Goal: Task Accomplishment & Management: Use online tool/utility

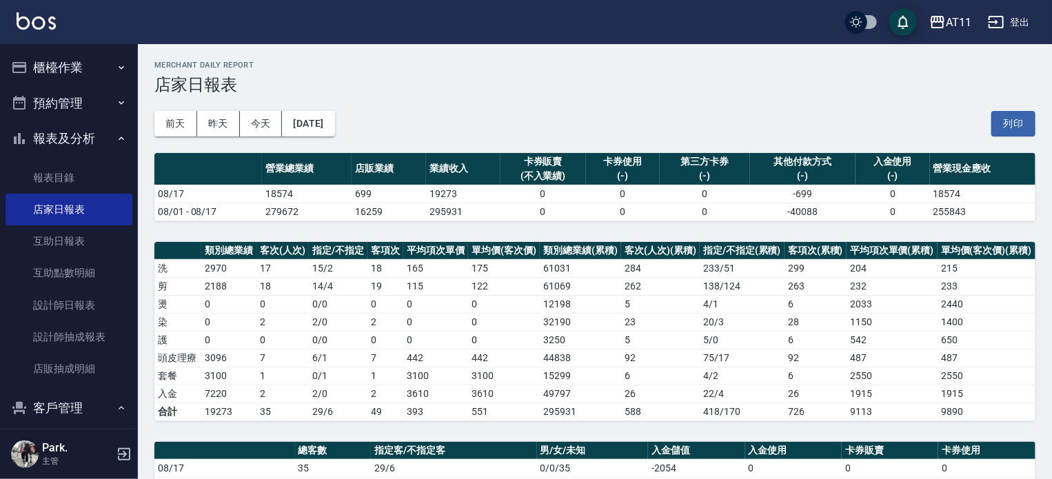
click at [56, 65] on button "櫃檯作業" at bounding box center [69, 68] width 127 height 36
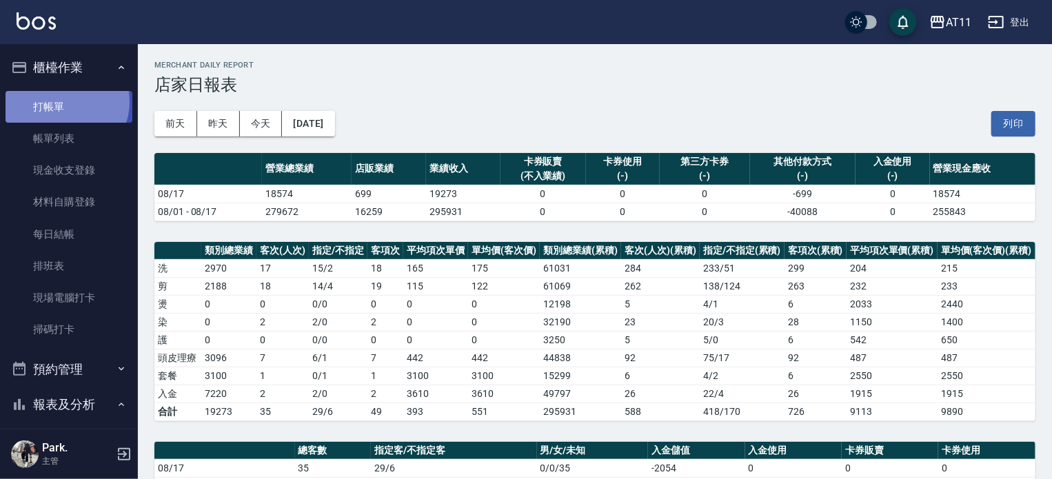
click at [64, 101] on link "打帳單" at bounding box center [69, 107] width 127 height 32
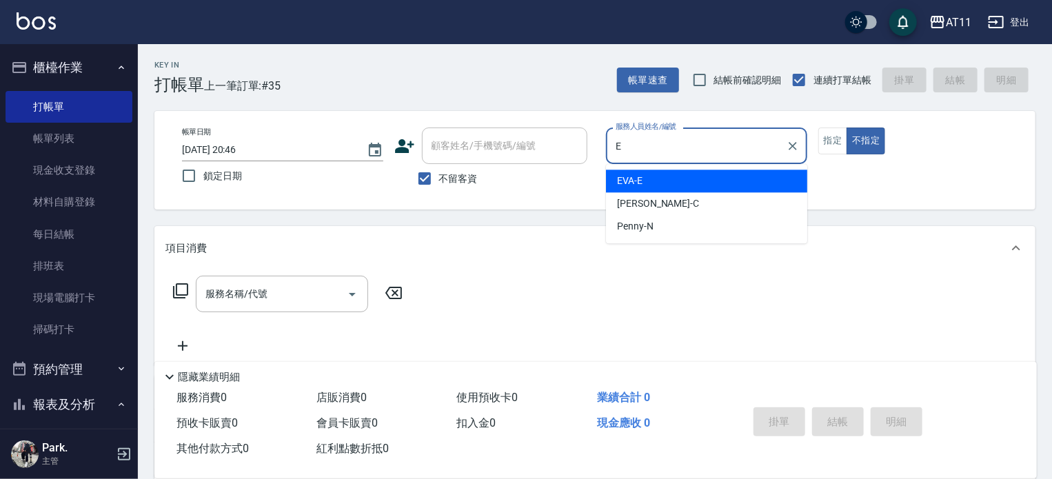
type input "EVA-E"
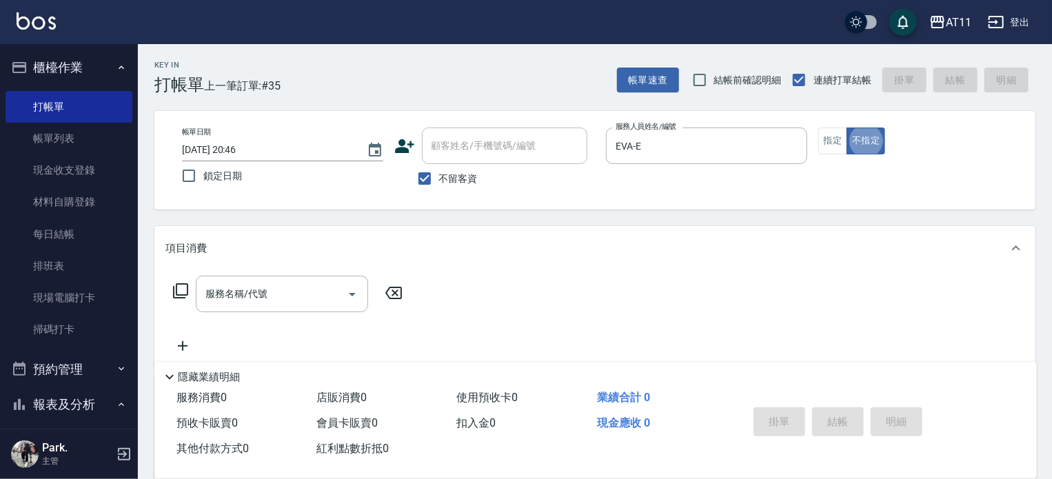
type button "false"
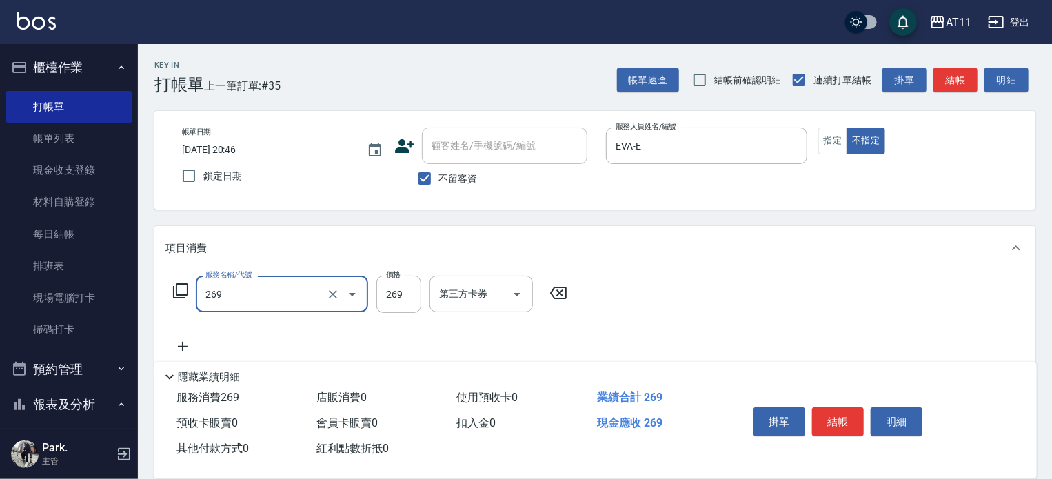
type input "一般洗剪(269)"
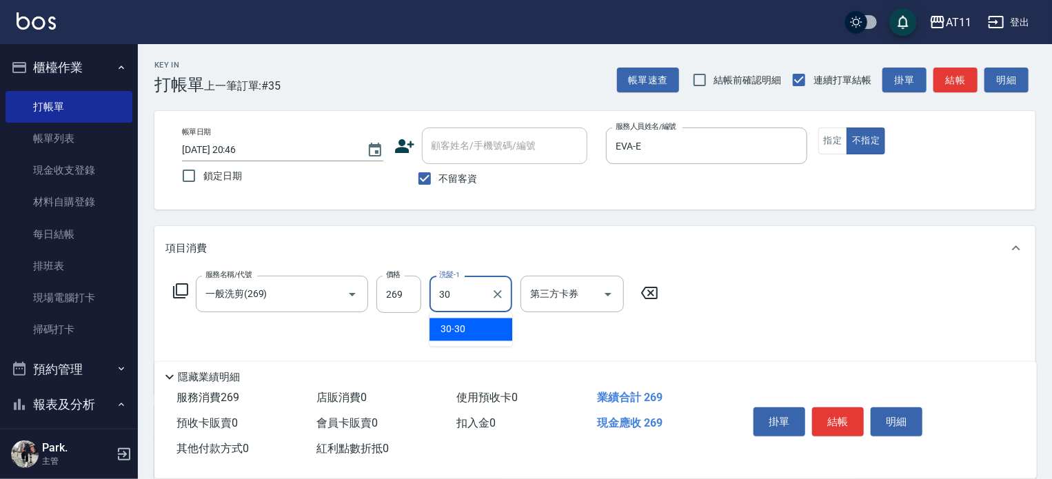
type input "30-30"
click at [843, 420] on button "結帳" at bounding box center [838, 421] width 52 height 29
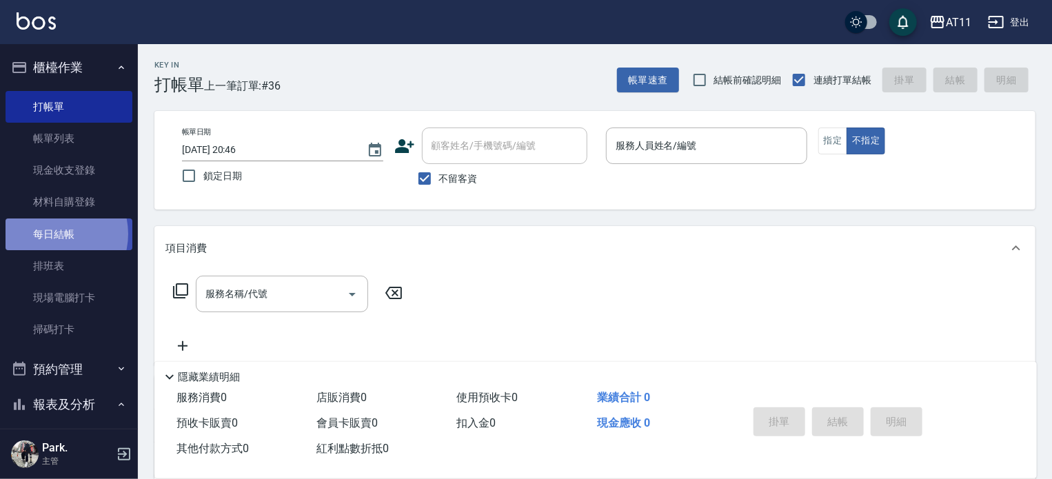
click at [52, 234] on link "每日結帳" at bounding box center [69, 234] width 127 height 32
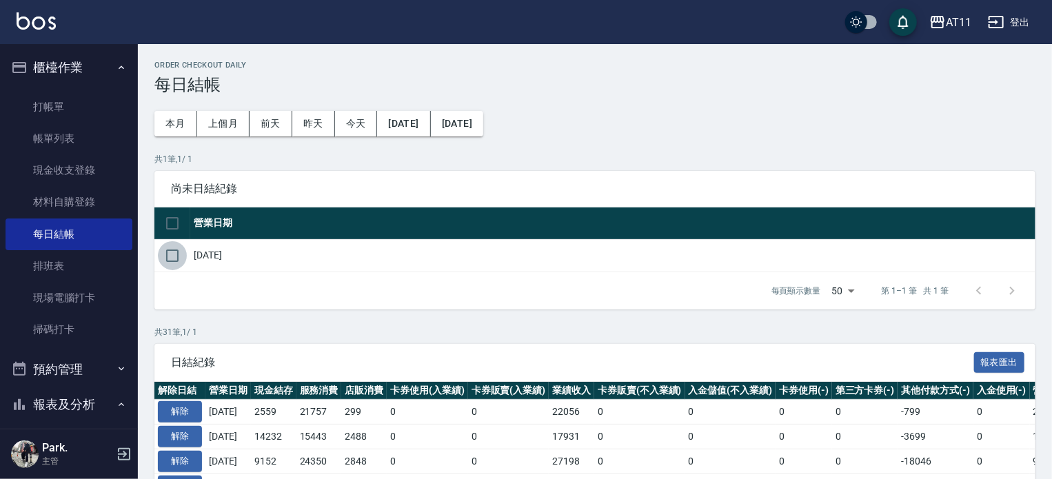
click at [172, 260] on input "checkbox" at bounding box center [172, 255] width 29 height 29
checkbox input "true"
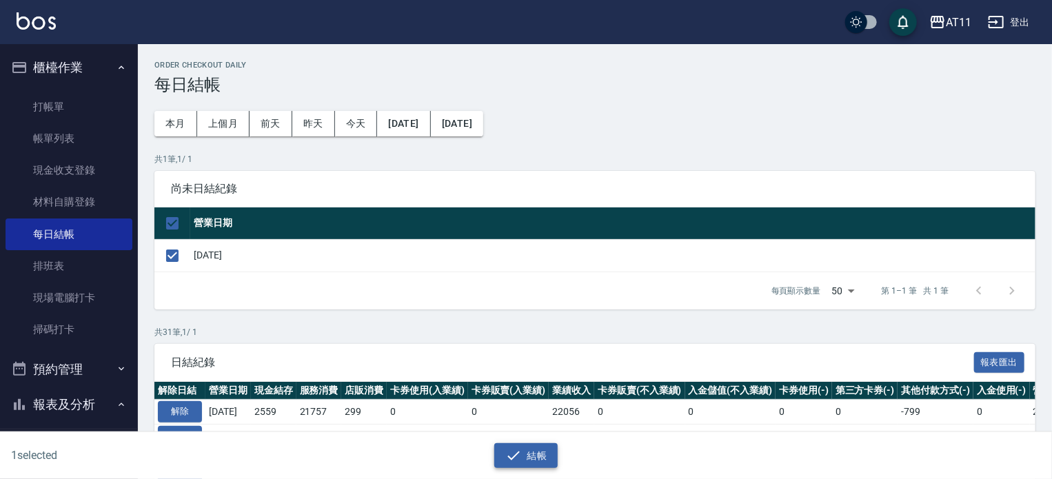
click at [515, 451] on icon "button" at bounding box center [513, 455] width 17 height 17
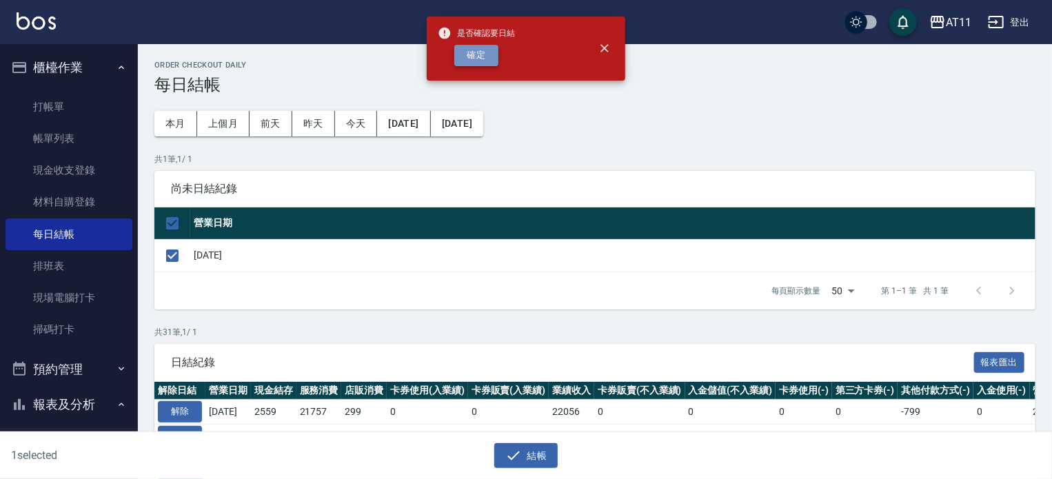
click at [478, 58] on button "確定" at bounding box center [476, 55] width 44 height 21
checkbox input "false"
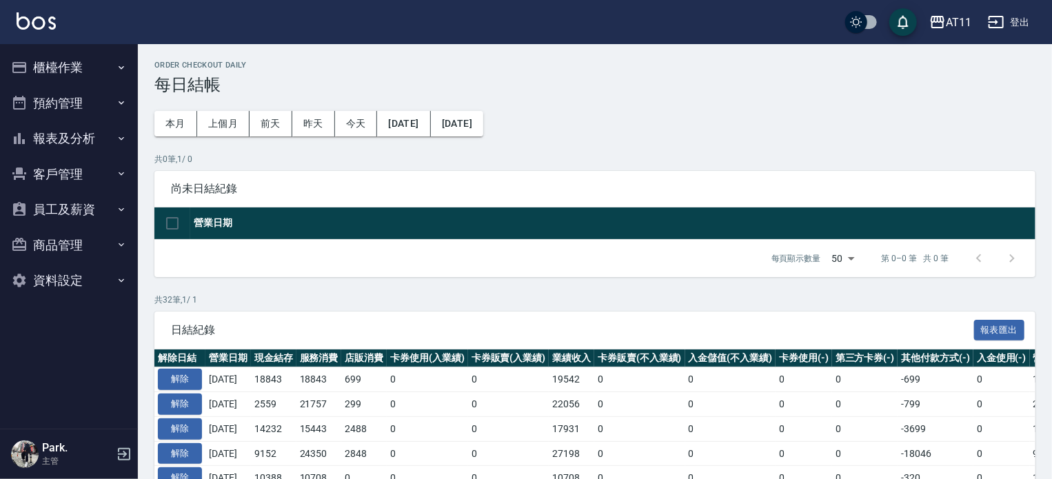
click at [65, 137] on button "報表及分析" at bounding box center [69, 139] width 127 height 36
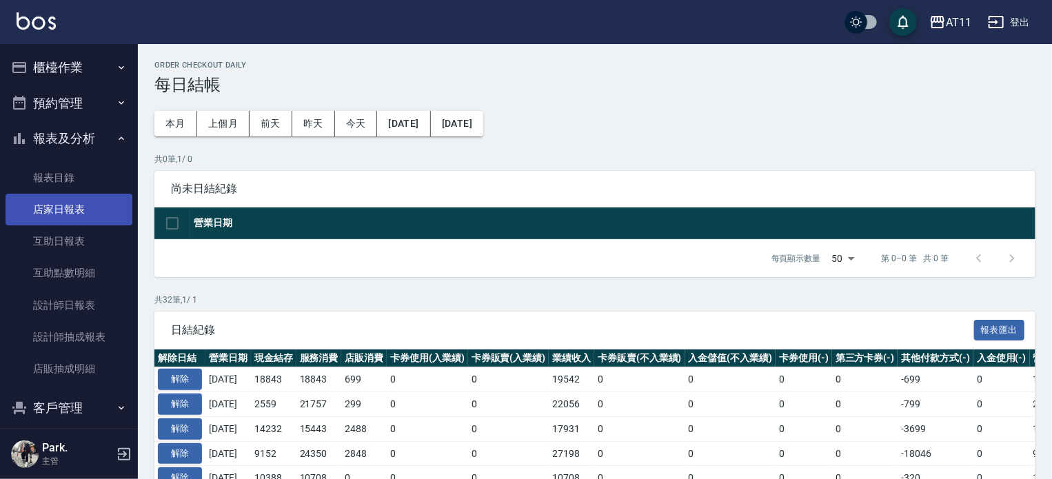
click at [63, 207] on link "店家日報表" at bounding box center [69, 210] width 127 height 32
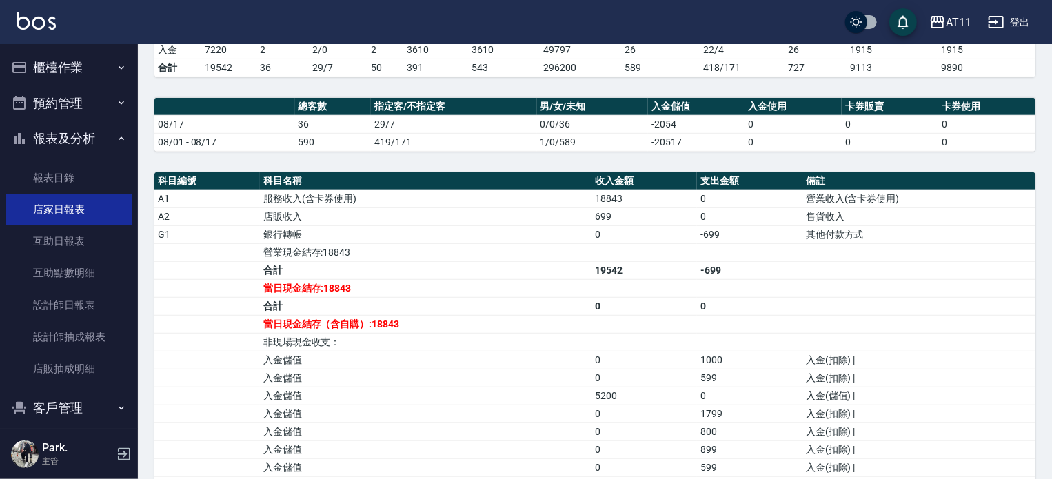
scroll to position [345, 0]
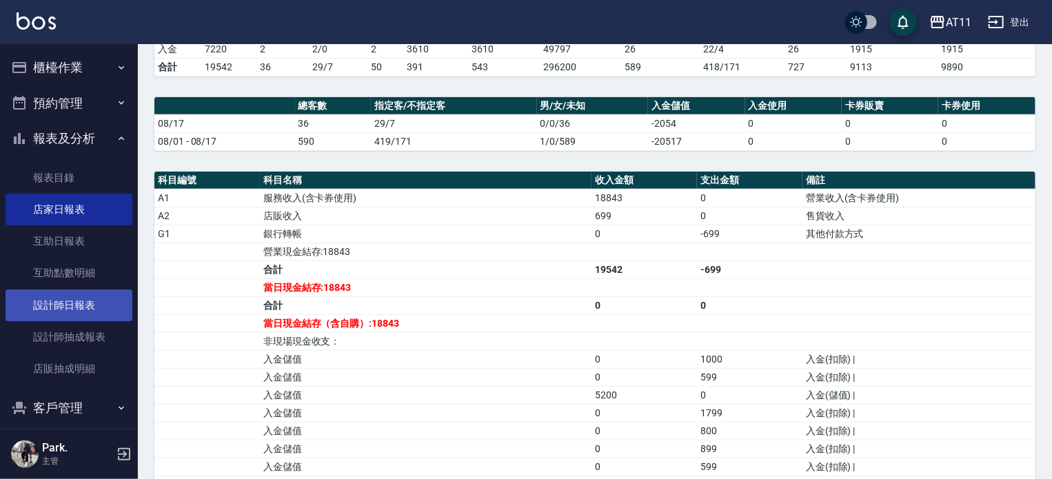
click at [55, 304] on link "設計師日報表" at bounding box center [69, 305] width 127 height 32
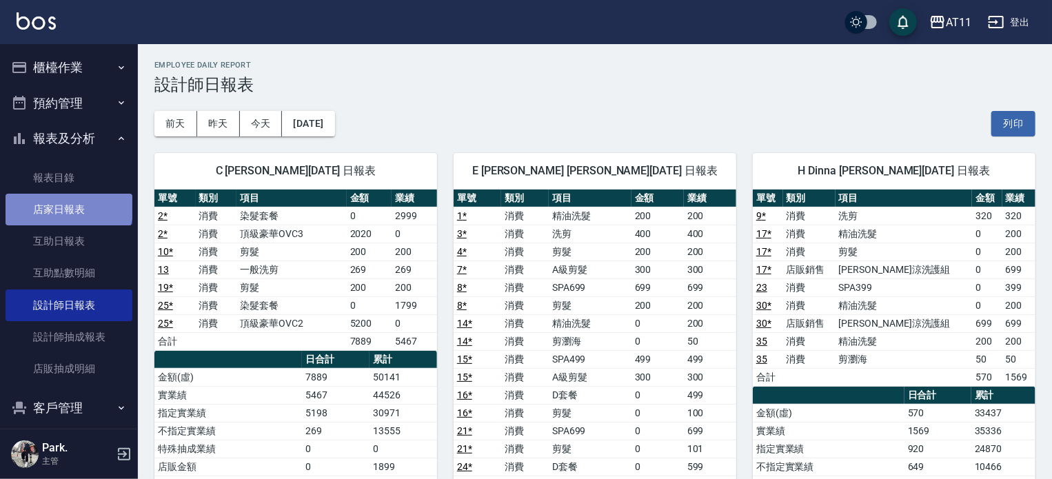
click at [68, 206] on link "店家日報表" at bounding box center [69, 210] width 127 height 32
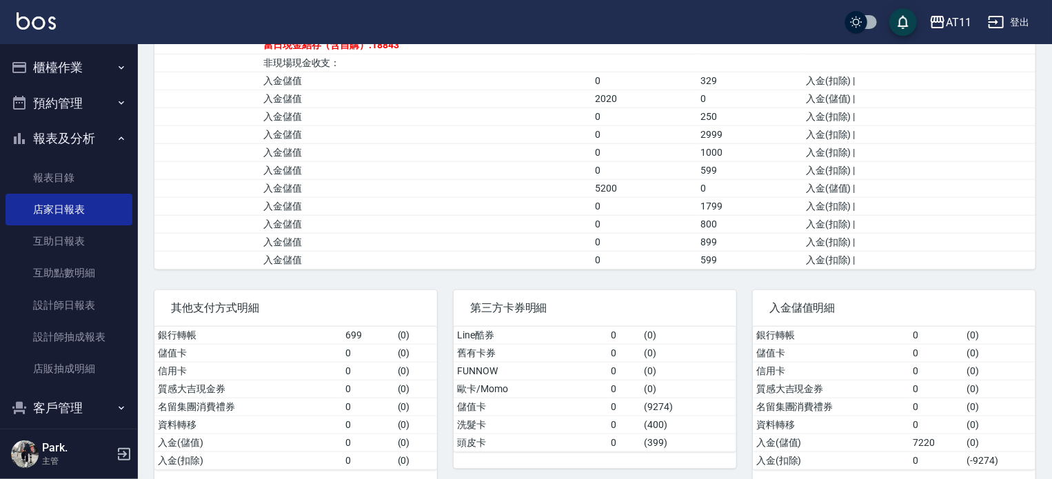
scroll to position [640, 0]
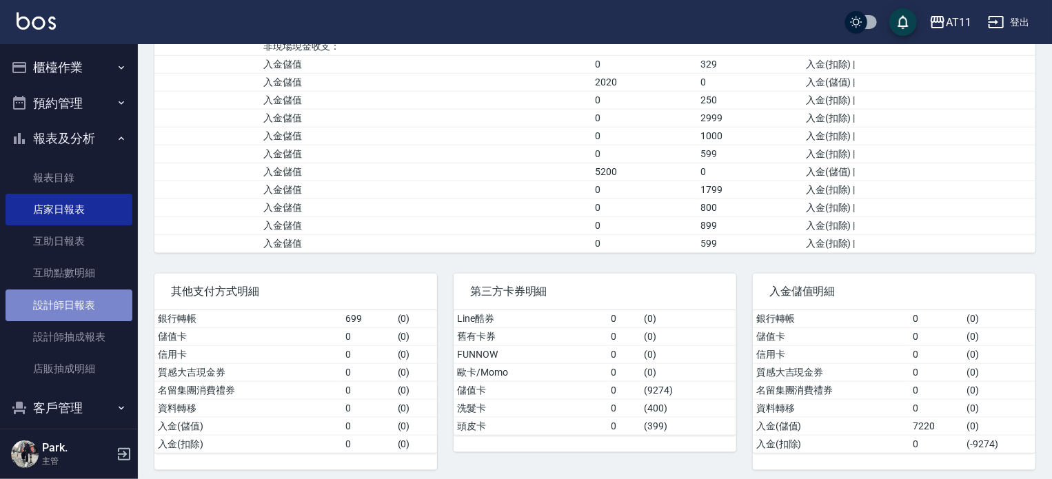
click at [96, 297] on link "設計師日報表" at bounding box center [69, 305] width 127 height 32
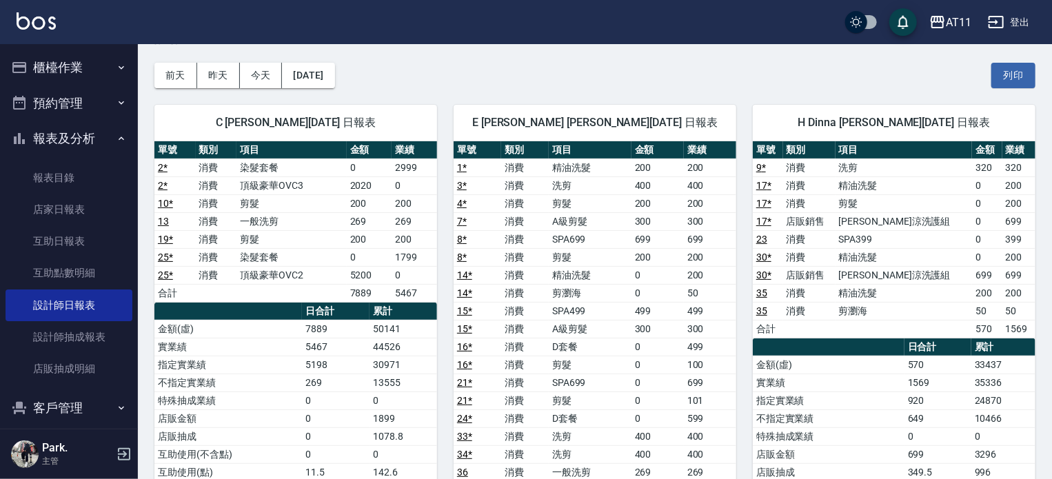
scroll to position [69, 0]
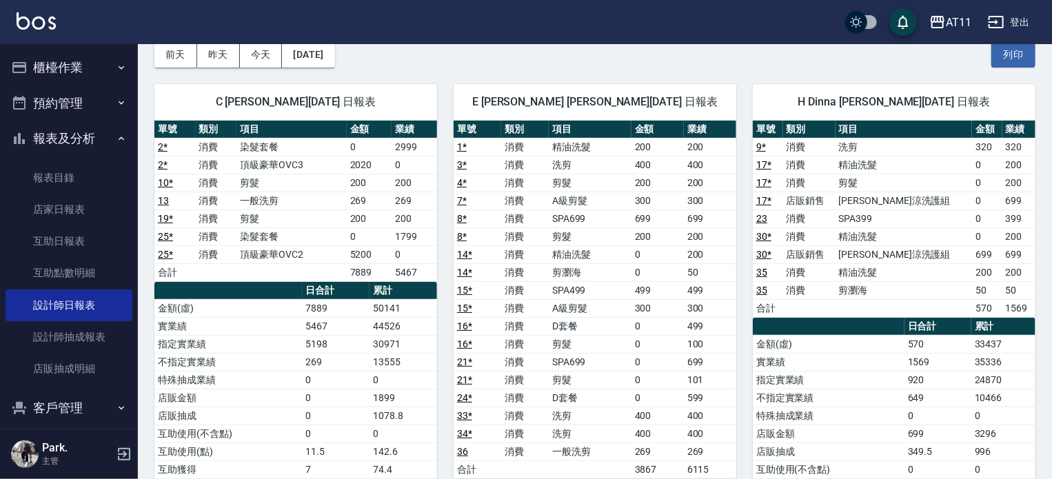
click at [554, 68] on div "E EVA 蔡如宴 08/17/2025 日報表 單號 類別 項目 金額 業績 1 * 消費 精油洗髮 200 200 3 * 消費 洗剪 400 400 4…" at bounding box center [586, 434] width 299 height 733
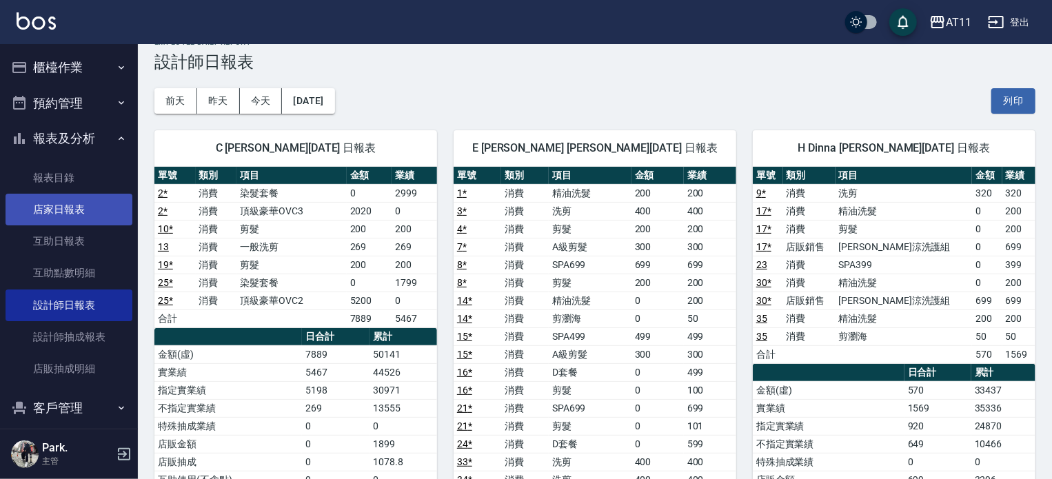
scroll to position [0, 0]
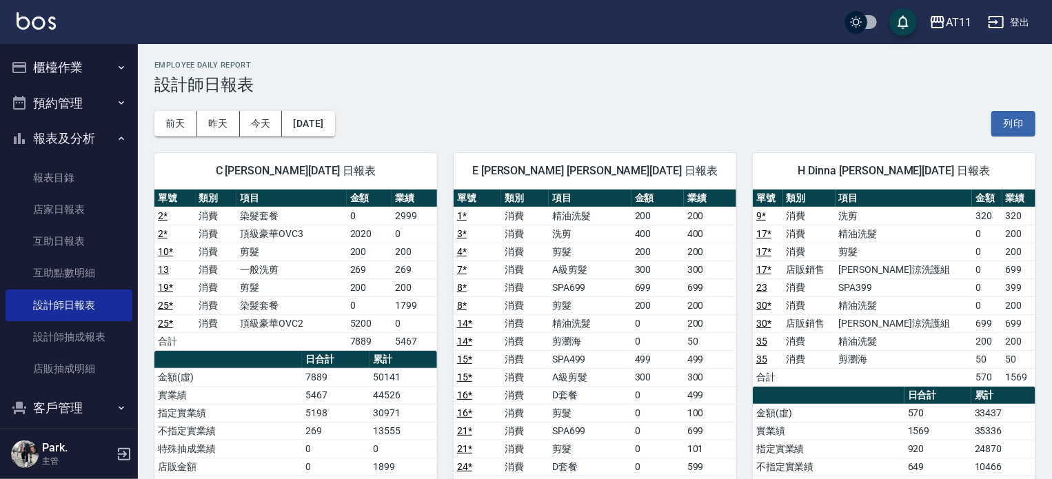
click at [63, 67] on button "櫃檯作業" at bounding box center [69, 68] width 127 height 36
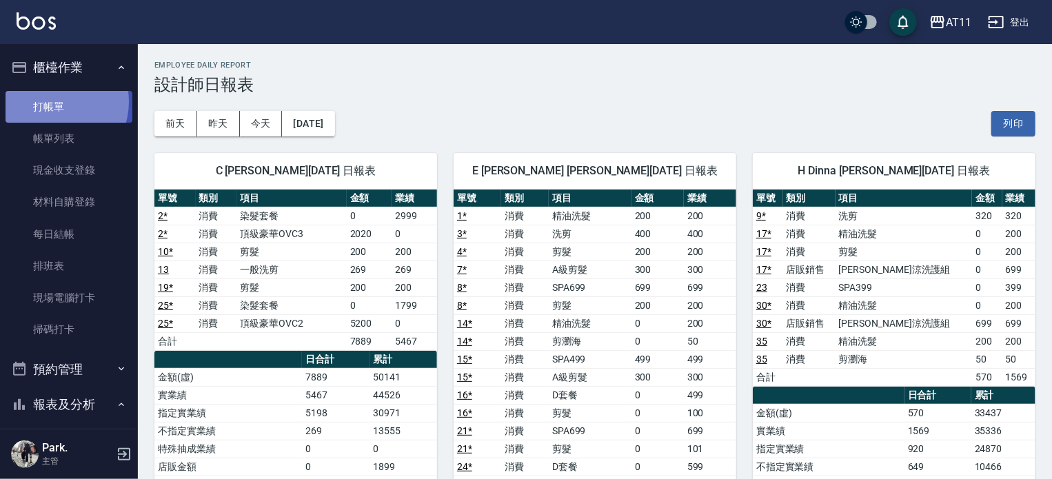
click at [52, 101] on link "打帳單" at bounding box center [69, 107] width 127 height 32
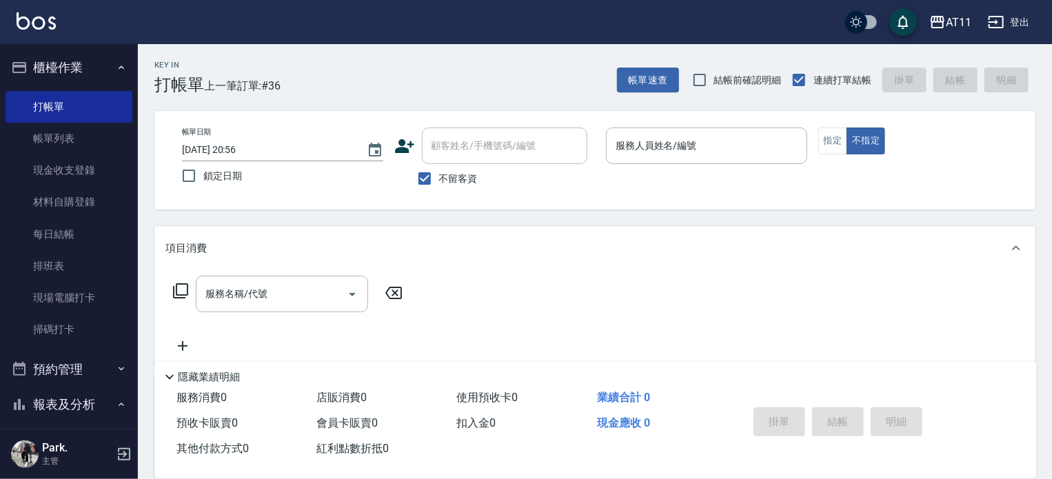
click at [356, 81] on div "Key In 打帳單 上一筆訂單:#36 帳單速查 結帳前確認明細 連續打單結帳 掛單 結帳 明細" at bounding box center [586, 69] width 897 height 50
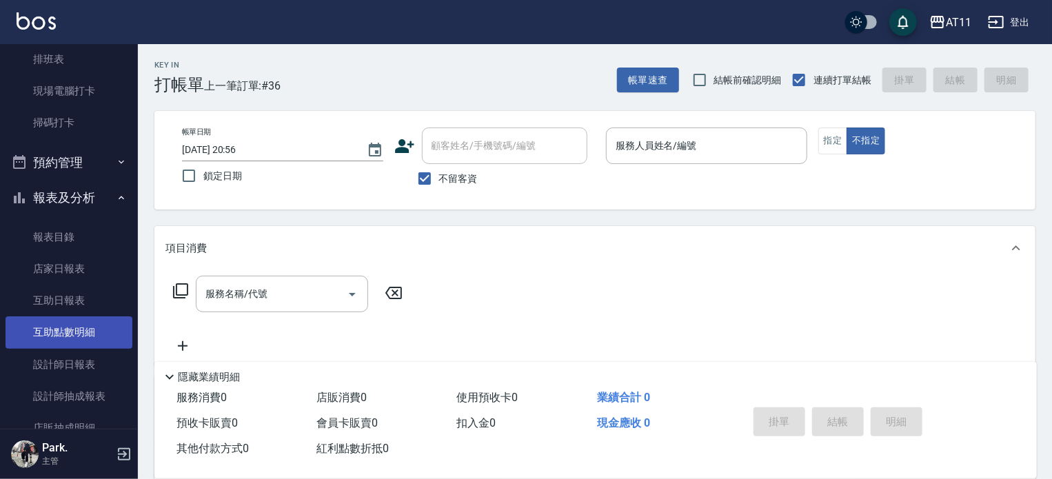
scroll to position [276, 0]
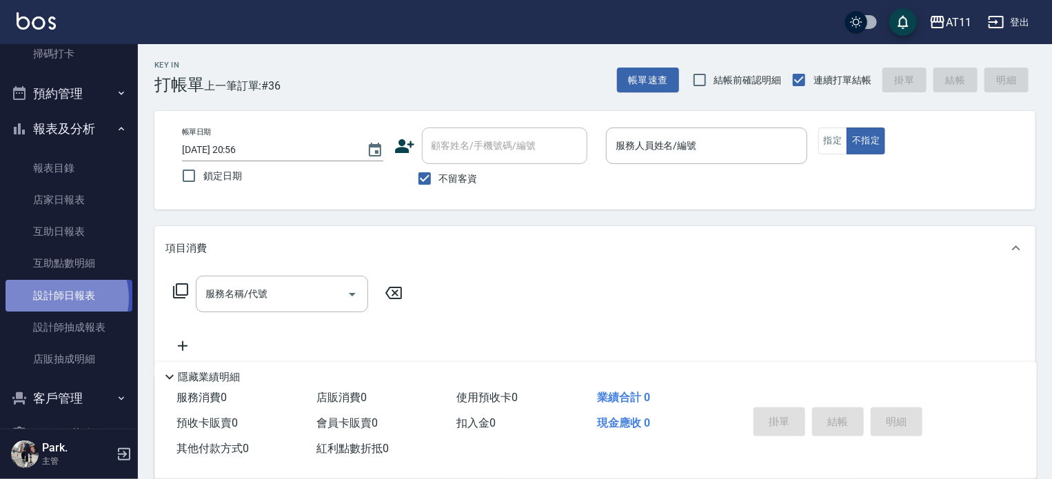
click at [55, 298] on link "設計師日報表" at bounding box center [69, 296] width 127 height 32
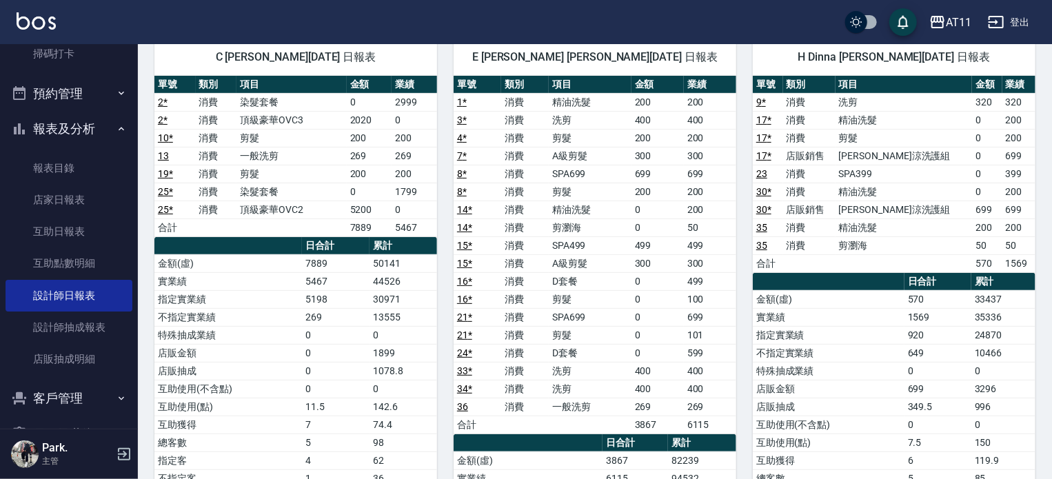
scroll to position [121, 0]
